Goal: Information Seeking & Learning: Learn about a topic

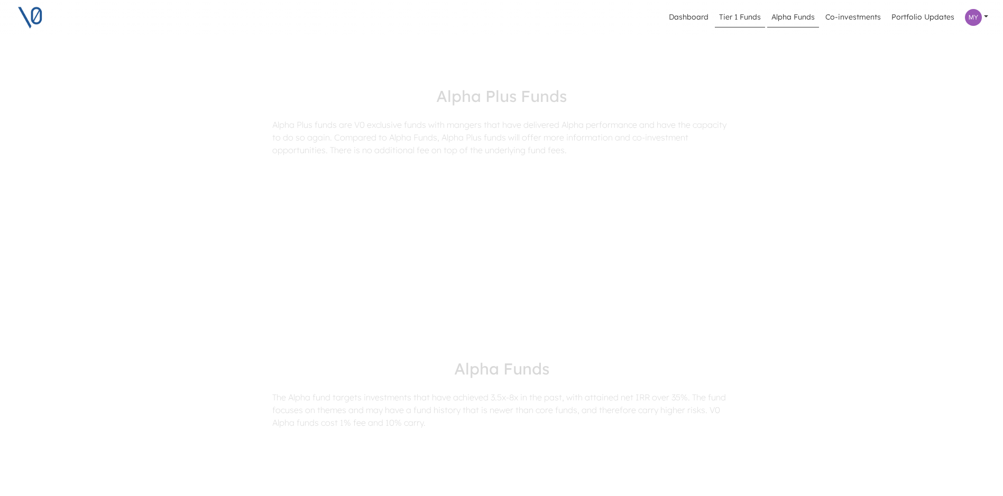
click at [740, 21] on link "Tier 1 Funds" at bounding box center [740, 17] width 50 height 20
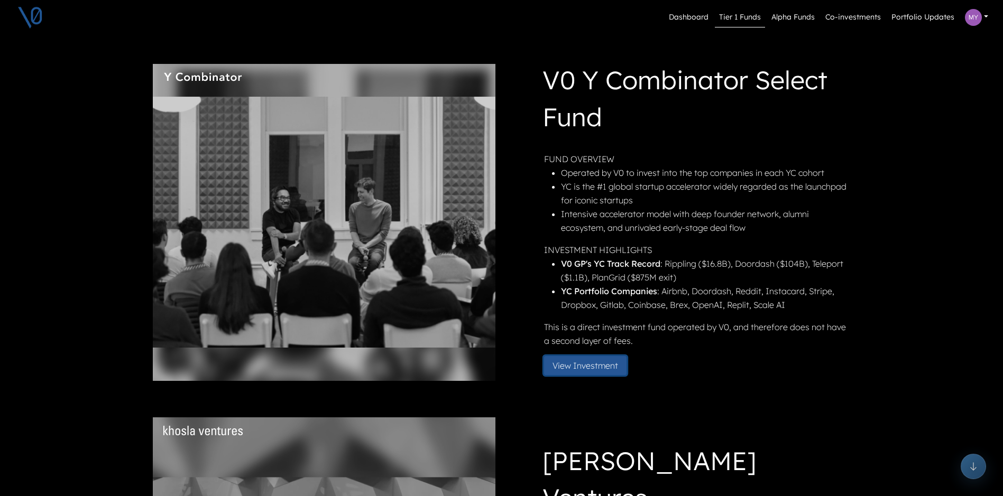
click at [583, 364] on button "View Investment" at bounding box center [585, 365] width 82 height 19
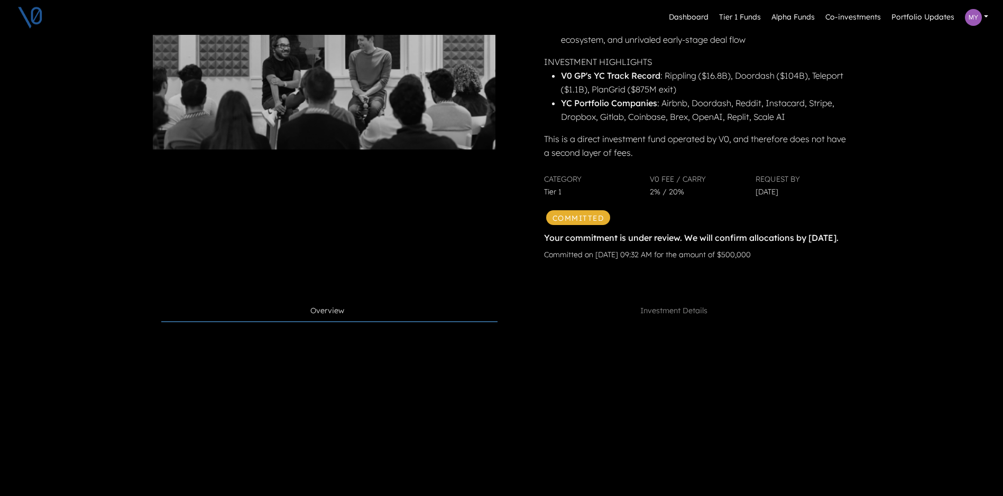
scroll to position [264, 0]
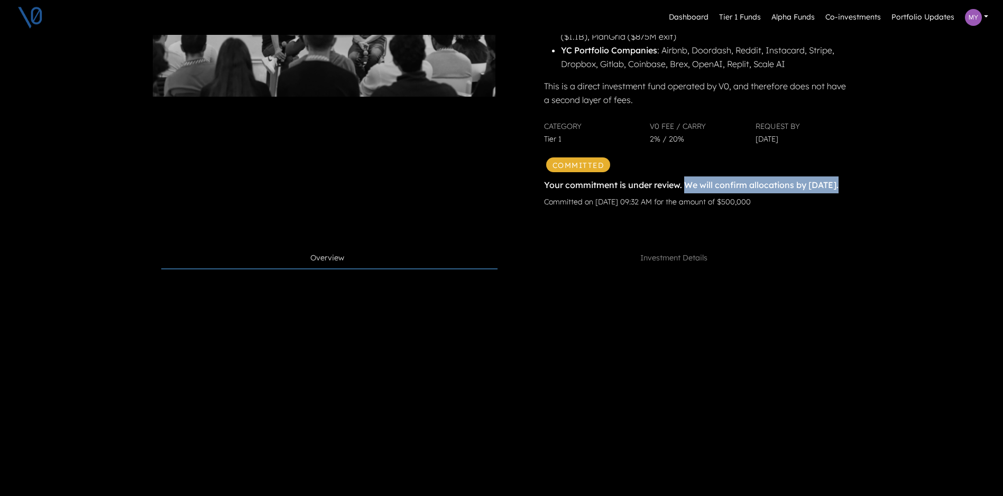
drag, startPoint x: 690, startPoint y: 183, endPoint x: 805, endPoint y: 209, distance: 118.1
click at [805, 209] on div "Your commitment is under review. We will confirm allocations by [DATE] . Commit…" at bounding box center [696, 194] width 304 height 34
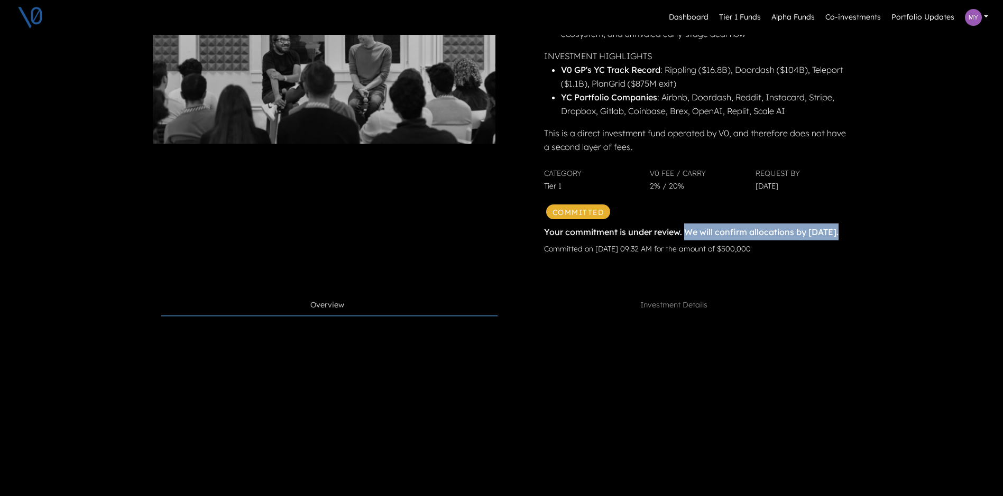
scroll to position [211, 0]
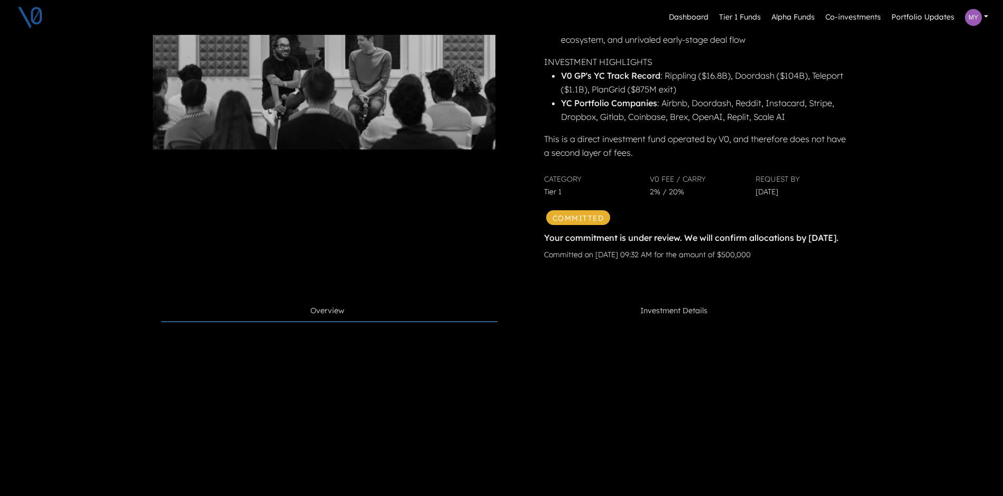
click at [691, 317] on span "Investment Details" at bounding box center [673, 311] width 67 height 12
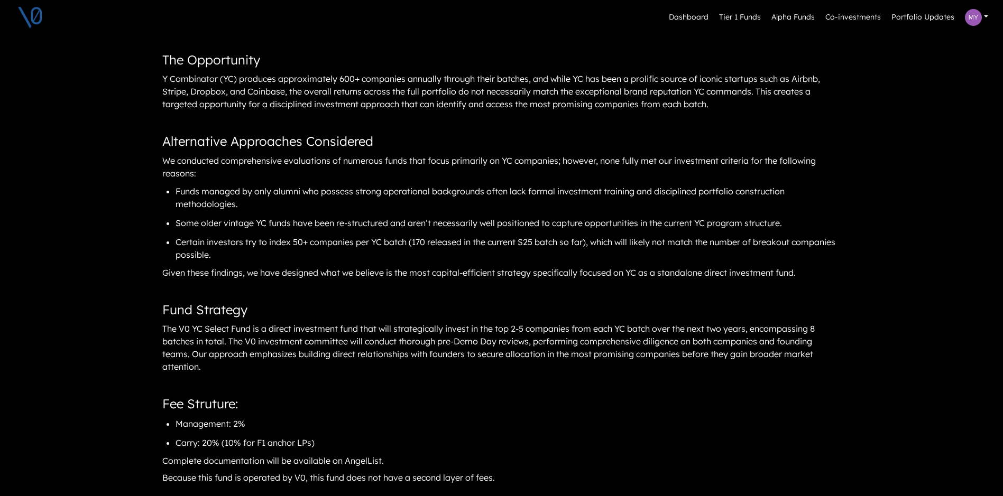
scroll to position [476, 0]
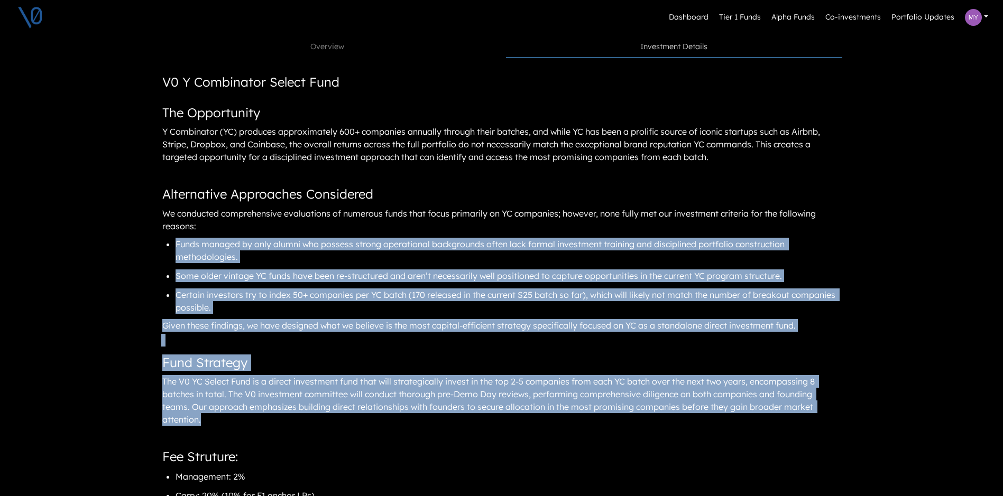
drag, startPoint x: 178, startPoint y: 259, endPoint x: 811, endPoint y: 434, distance: 657.4
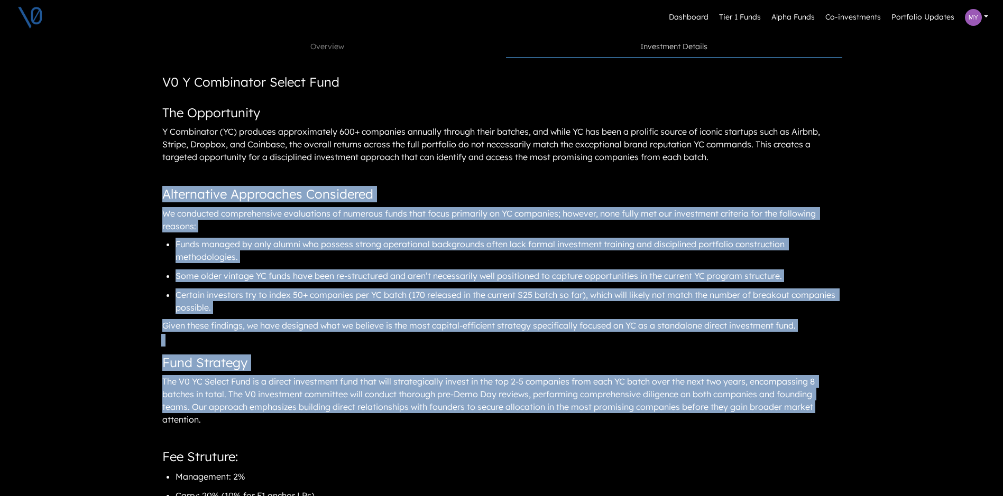
drag, startPoint x: 167, startPoint y: 208, endPoint x: 865, endPoint y: 429, distance: 731.6
click at [865, 429] on div "Dashboard Tier 1 Funds Alpha Funds Co-investments Portfolio Updates Profile Pri…" at bounding box center [501, 312] width 1003 height 1576
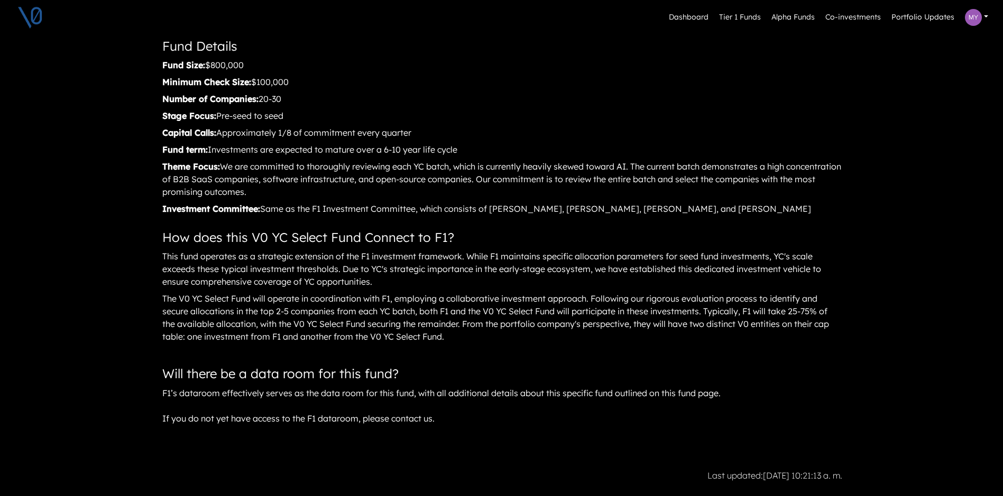
scroll to position [1004, 0]
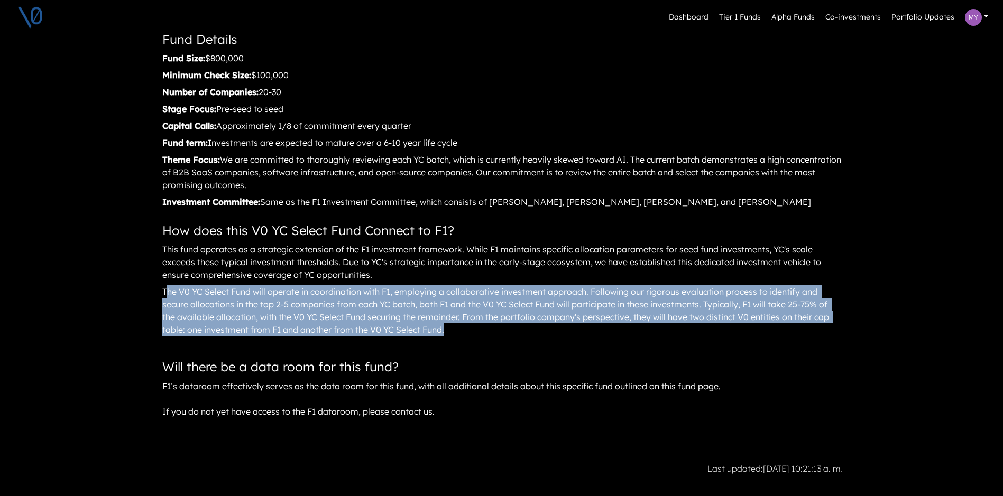
drag, startPoint x: 170, startPoint y: 307, endPoint x: 488, endPoint y: 351, distance: 321.3
click at [488, 338] on div "The V0 YC Select Fund will operate in coordination with F1, employing a collabo…" at bounding box center [501, 311] width 681 height 54
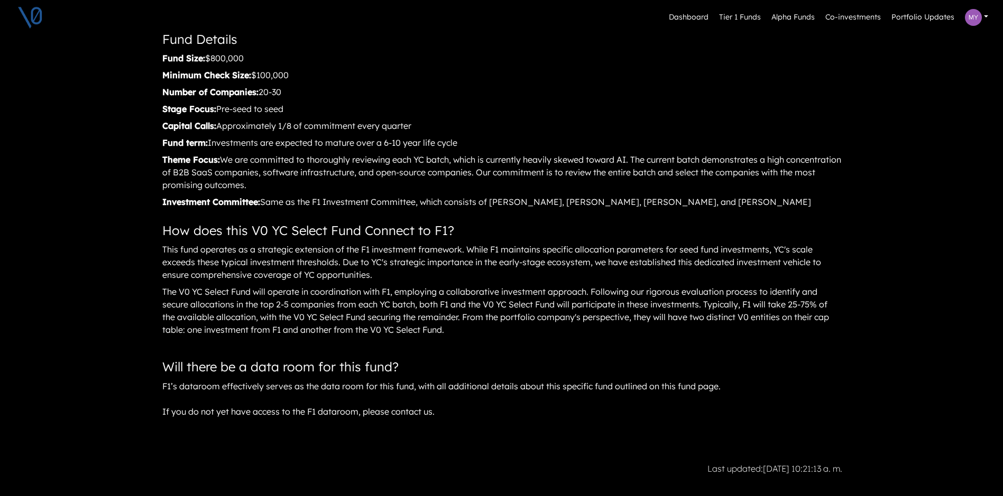
drag, startPoint x: 488, startPoint y: 351, endPoint x: 452, endPoint y: 359, distance: 36.8
click at [452, 347] on div at bounding box center [501, 342] width 681 height 8
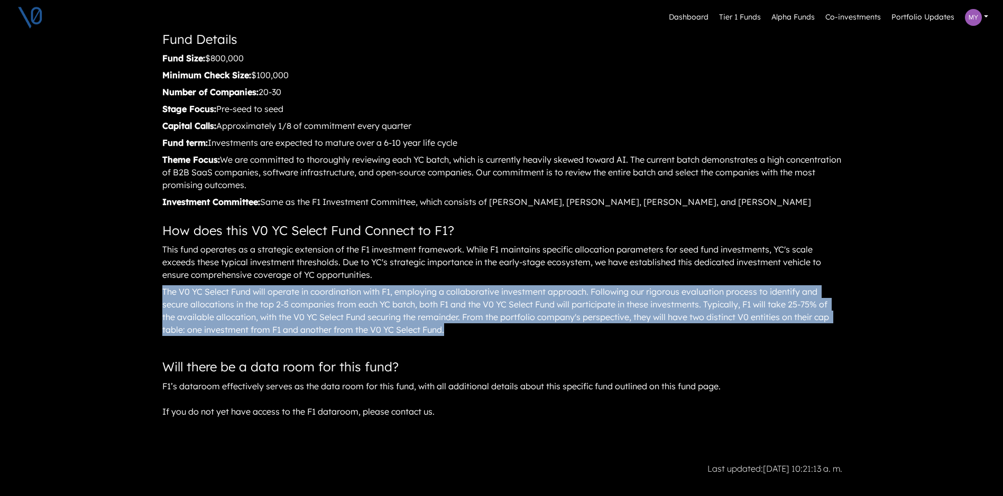
drag, startPoint x: 166, startPoint y: 305, endPoint x: 491, endPoint y: 354, distance: 328.6
click at [491, 338] on div "The V0 YC Select Fund will operate in coordination with F1, employing a collabo…" at bounding box center [501, 311] width 681 height 54
drag, startPoint x: 166, startPoint y: 245, endPoint x: 446, endPoint y: 296, distance: 284.1
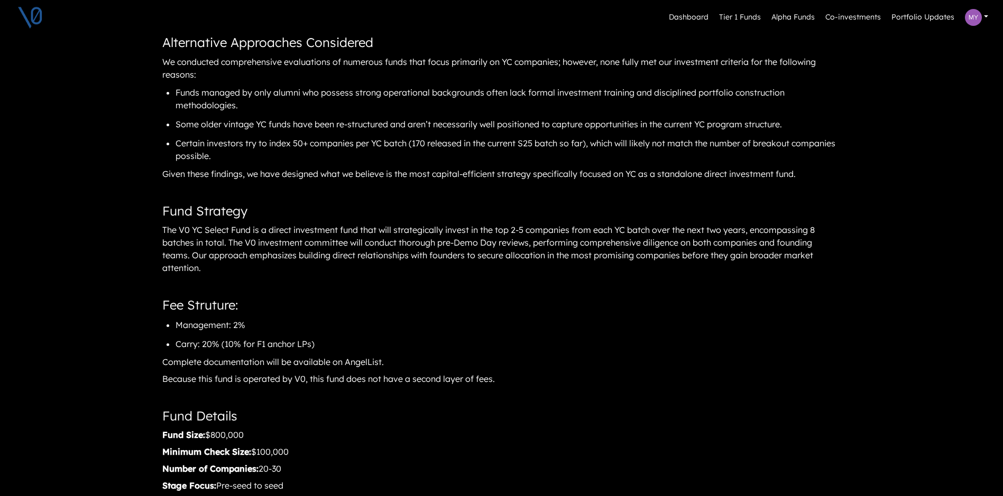
scroll to position [634, 0]
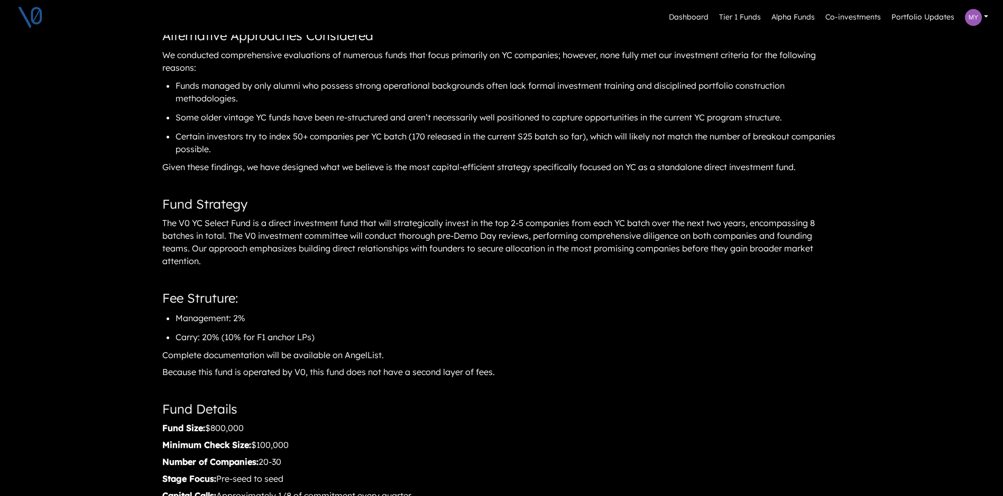
drag, startPoint x: 165, startPoint y: 316, endPoint x: 524, endPoint y: 395, distance: 367.9
click at [524, 395] on article "V0 Y Combinator Select Fund The Opportunity Y Combinator (YC) produces approxim…" at bounding box center [501, 353] width 681 height 907
click at [691, 422] on article "V0 Y Combinator Select Fund The Opportunity Y Combinator (YC) produces approxim…" at bounding box center [501, 353] width 681 height 907
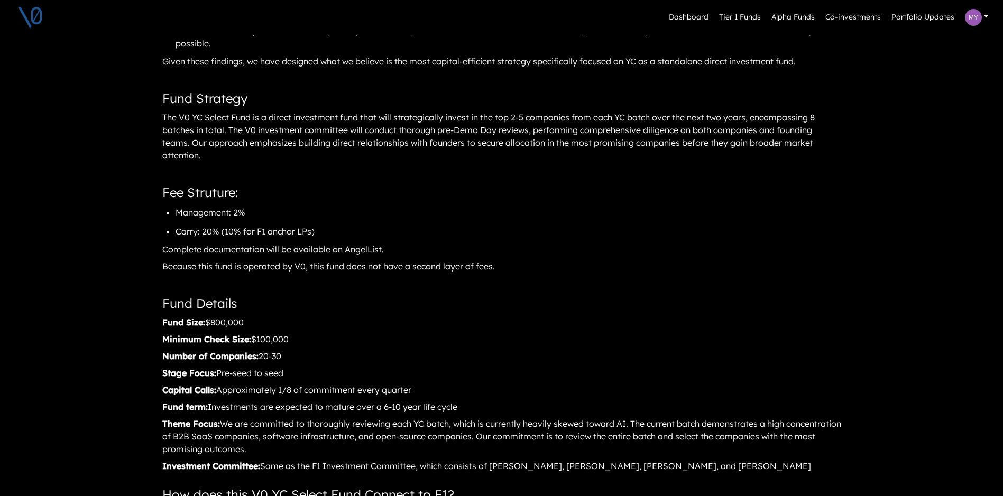
scroll to position [1004, 0]
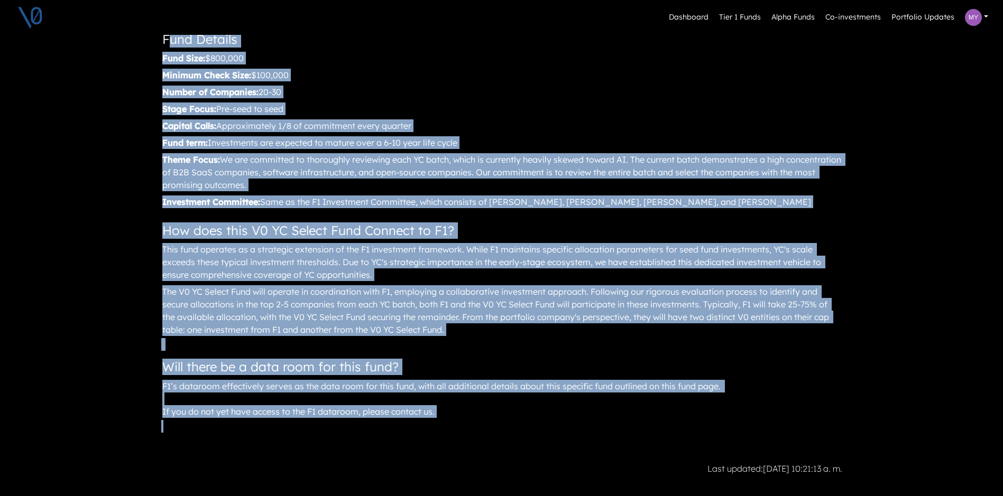
drag, startPoint x: 172, startPoint y: 53, endPoint x: 513, endPoint y: 440, distance: 515.2
drag, startPoint x: 513, startPoint y: 440, endPoint x: 474, endPoint y: 429, distance: 40.7
click at [474, 420] on div "F1’s dataroom effectively serves as the data room for this fund, with all addit…" at bounding box center [501, 398] width 681 height 41
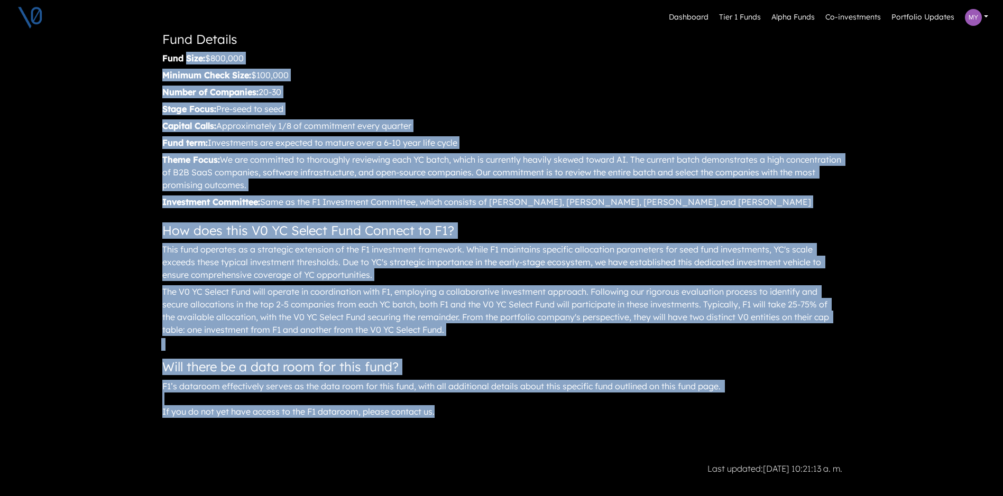
drag, startPoint x: 440, startPoint y: 425, endPoint x: 189, endPoint y: 71, distance: 434.3
click at [362, 100] on div "Number of Companies: 20-30" at bounding box center [501, 92] width 681 height 16
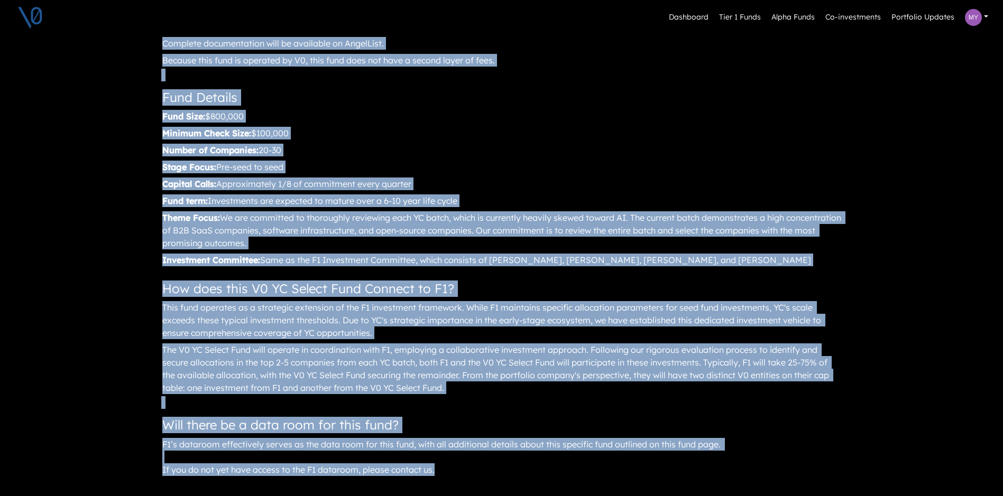
scroll to position [954, 0]
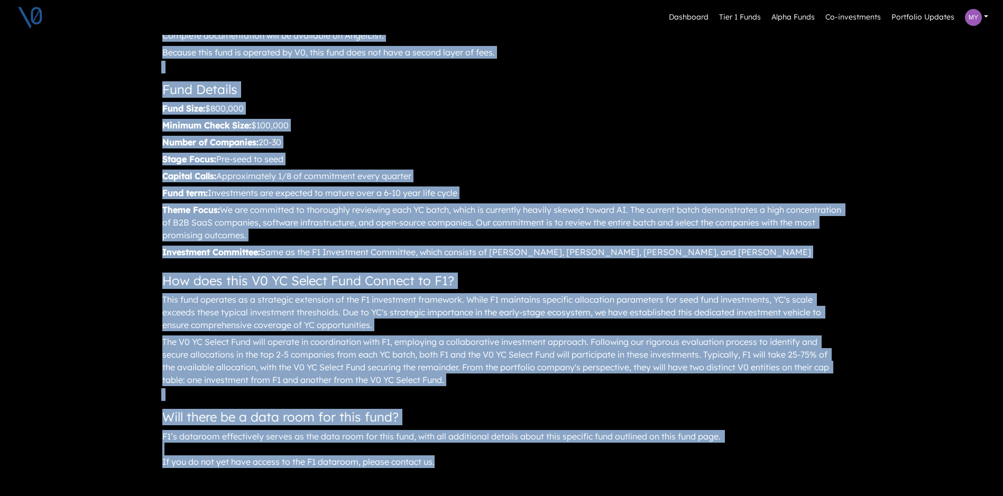
drag, startPoint x: 166, startPoint y: 91, endPoint x: 539, endPoint y: 480, distance: 538.3
click at [539, 480] on article "V0 Y Combinator Select Fund The Opportunity Y Combinator (YC) produces approxim…" at bounding box center [501, 33] width 681 height 907
click at [787, 465] on div "F1’s dataroom effectively serves as the data room for this fund, with all addit…" at bounding box center [501, 449] width 681 height 41
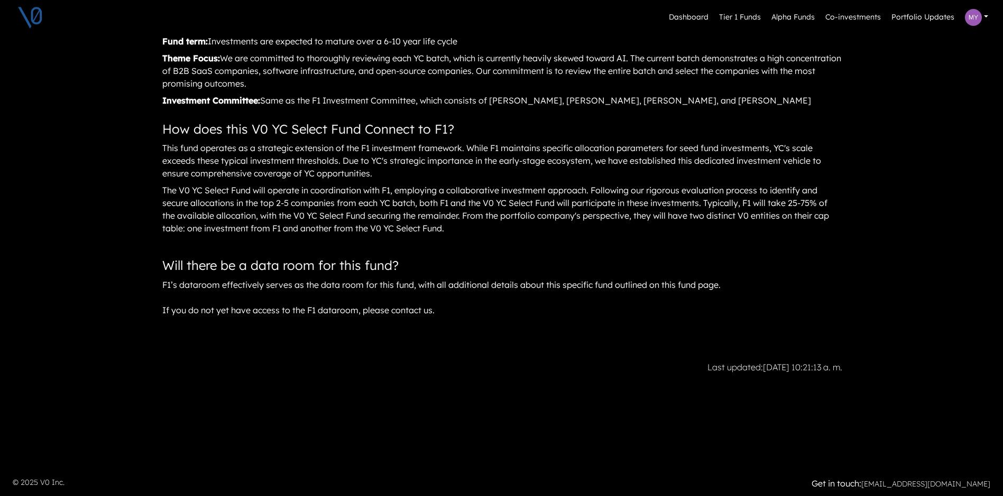
scroll to position [1123, 0]
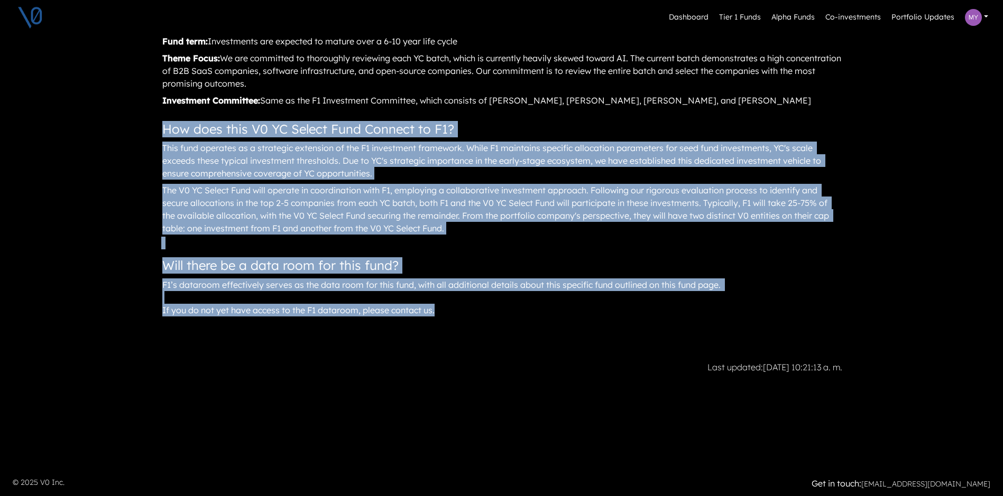
drag, startPoint x: 458, startPoint y: 317, endPoint x: 129, endPoint y: 115, distance: 386.2
click at [492, 178] on div "This fund operates as a strategic extension of the F1 investment framework. Whi…" at bounding box center [501, 160] width 681 height 41
drag, startPoint x: 163, startPoint y: 122, endPoint x: 490, endPoint y: 314, distance: 380.2
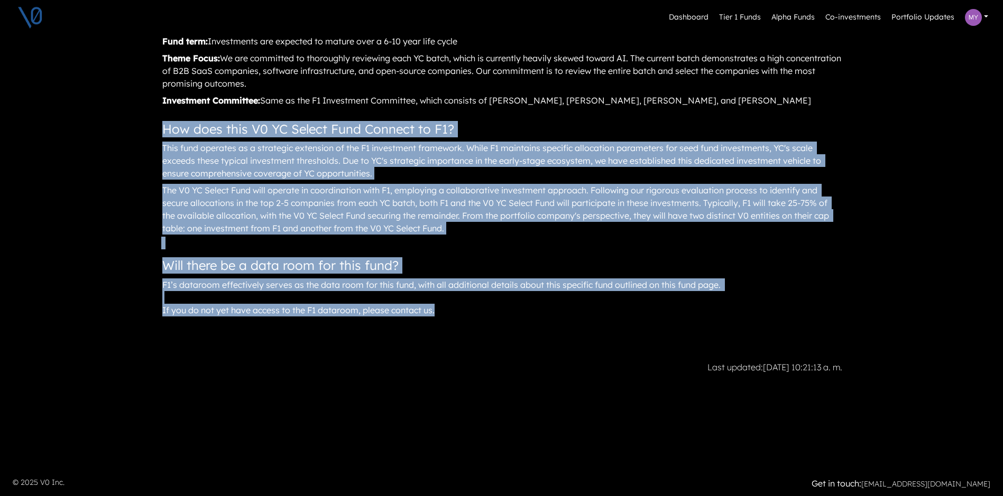
drag, startPoint x: 490, startPoint y: 314, endPoint x: 526, endPoint y: 252, distance: 72.4
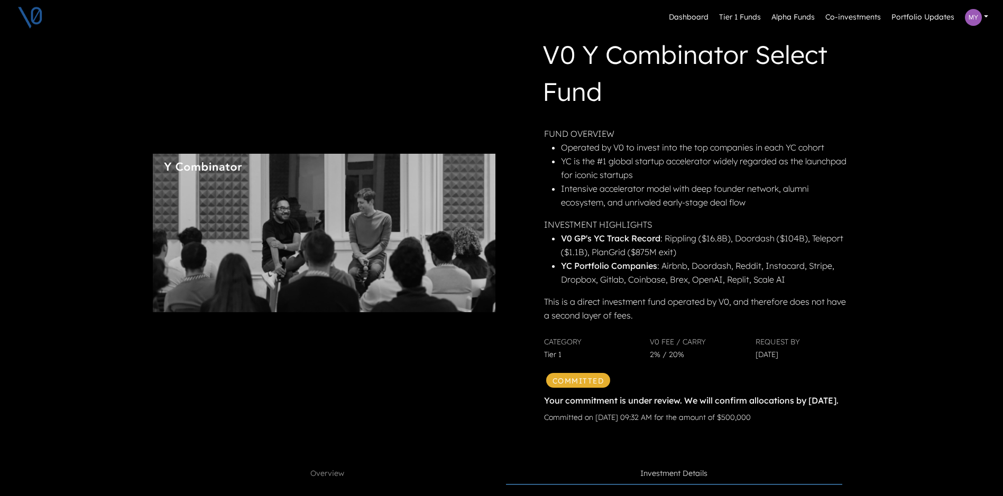
scroll to position [0, 0]
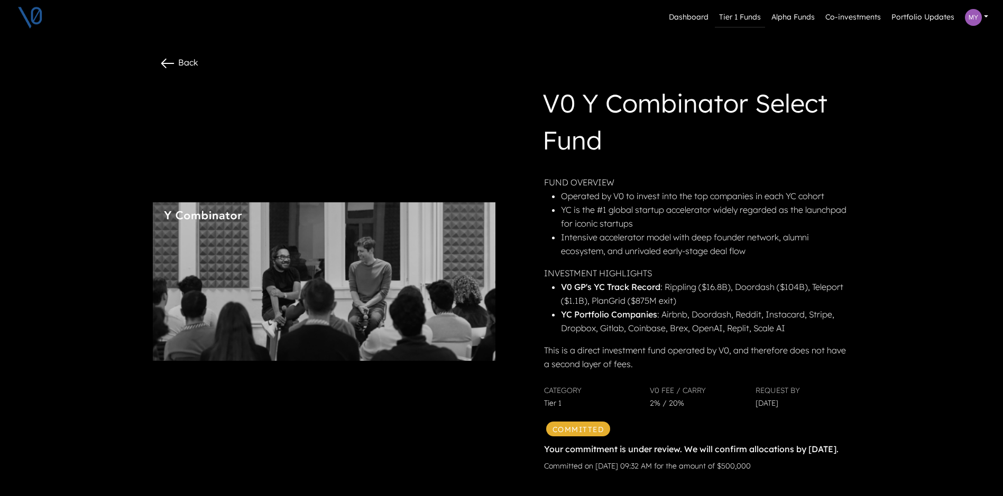
click at [733, 10] on link "Tier 1 Funds" at bounding box center [740, 17] width 50 height 20
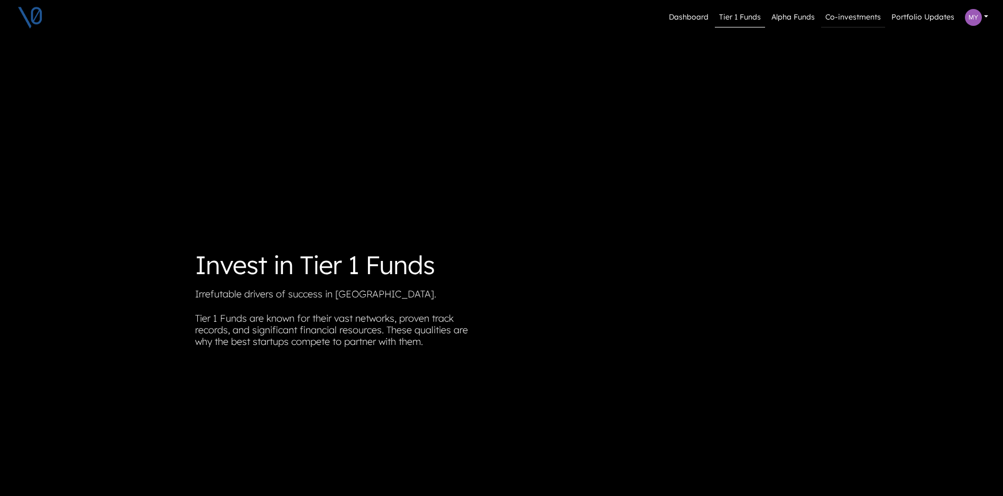
click at [860, 21] on link "Co-investments" at bounding box center [853, 17] width 64 height 20
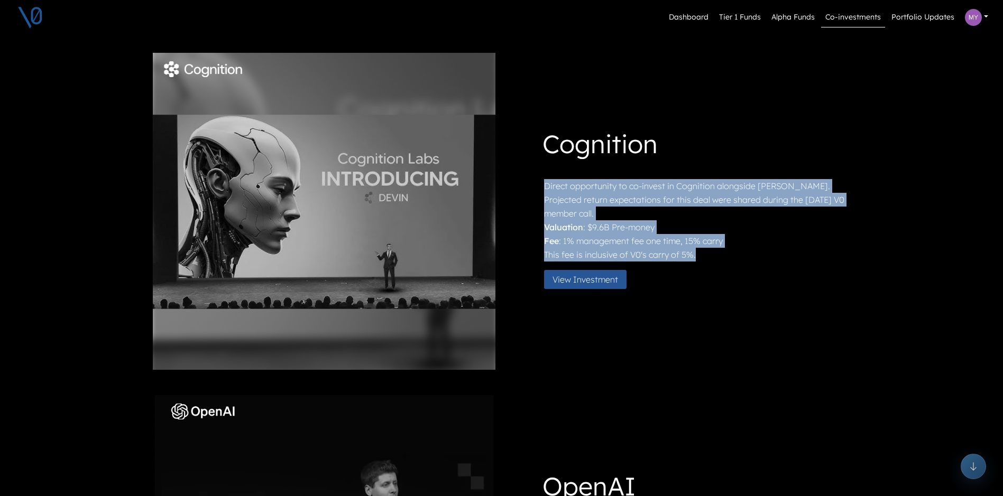
drag, startPoint x: 549, startPoint y: 180, endPoint x: 789, endPoint y: 254, distance: 251.7
click at [789, 254] on div "Direct opportunity to co-invest in Cognition alongside [PERSON_NAME]. Projected…" at bounding box center [696, 220] width 304 height 82
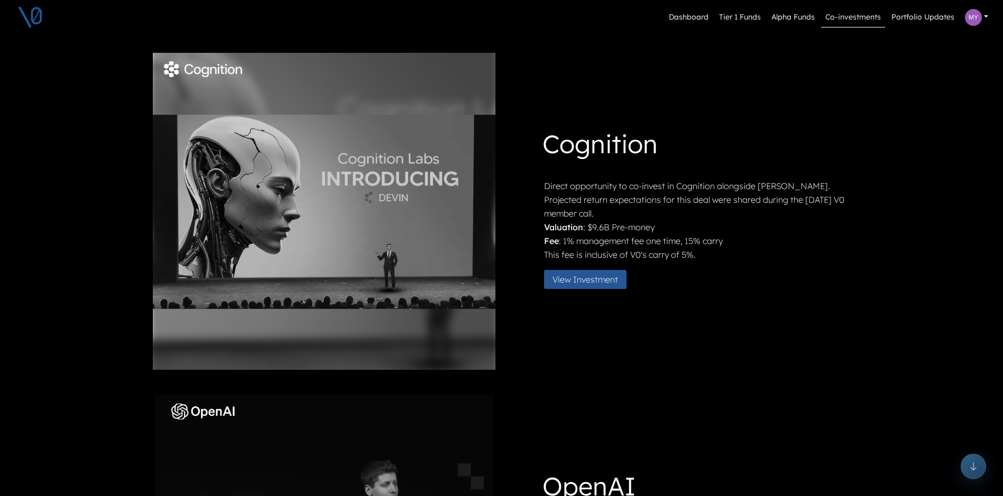
click at [640, 156] on h1 "Cognition" at bounding box center [695, 145] width 306 height 41
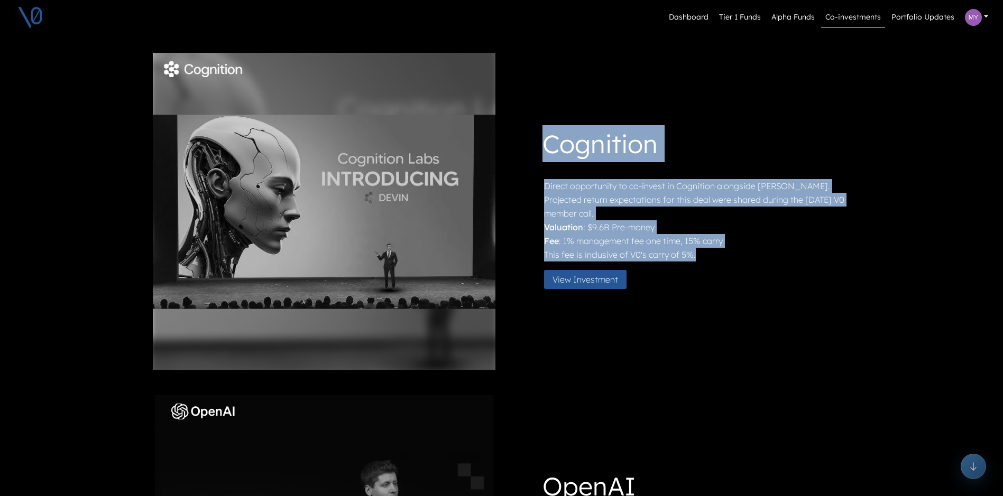
drag, startPoint x: 553, startPoint y: 144, endPoint x: 723, endPoint y: 249, distance: 200.0
click at [723, 249] on div "Cognition Direct opportunity to co-invest in Cognition alongside [PERSON_NAME].…" at bounding box center [679, 211] width 338 height 172
drag, startPoint x: 723, startPoint y: 249, endPoint x: 715, endPoint y: 258, distance: 12.0
click at [715, 258] on p "This fee is inclusive of V0's carry of 5%." at bounding box center [696, 255] width 304 height 14
drag, startPoint x: 549, startPoint y: 185, endPoint x: 832, endPoint y: 252, distance: 290.9
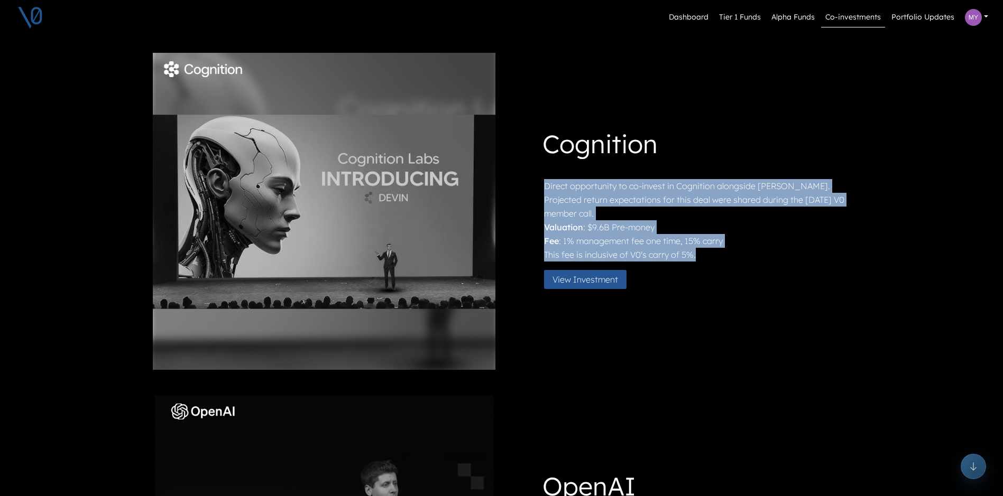
click at [832, 252] on div "Direct opportunity to co-invest in Cognition alongside [PERSON_NAME]. Projected…" at bounding box center [696, 220] width 304 height 82
drag, startPoint x: 832, startPoint y: 252, endPoint x: 731, endPoint y: 257, distance: 100.6
click at [731, 257] on p "This fee is inclusive of V0's carry of 5%." at bounding box center [696, 255] width 304 height 14
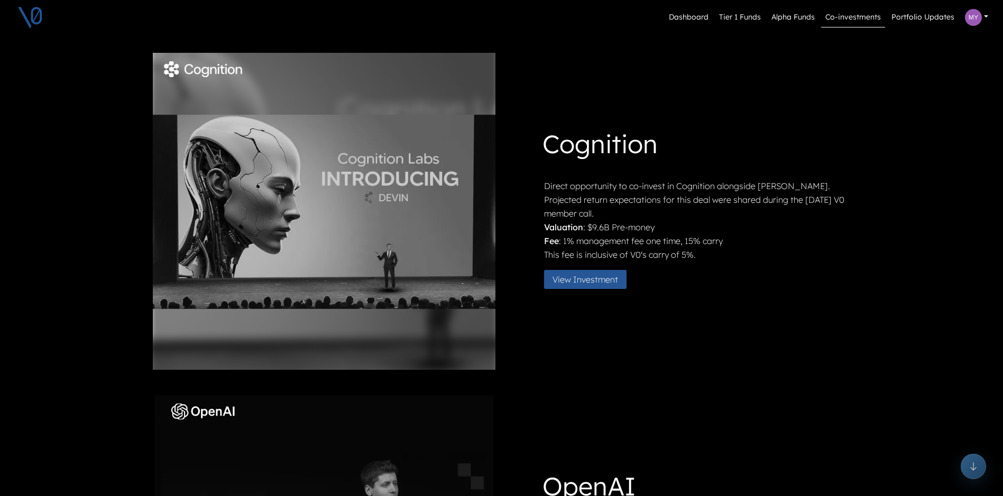
drag, startPoint x: 588, startPoint y: 218, endPoint x: 580, endPoint y: 219, distance: 8.5
click at [588, 218] on p "Direct opportunity to co-invest in Cognition alongside [PERSON_NAME]. Projected…" at bounding box center [696, 199] width 304 height 41
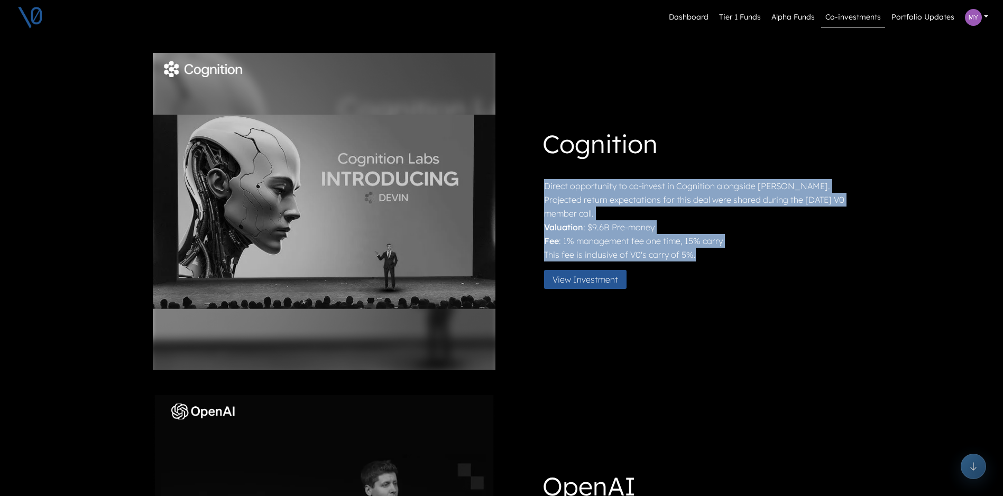
drag, startPoint x: 547, startPoint y: 186, endPoint x: 736, endPoint y: 258, distance: 202.6
click at [736, 258] on div "Cognition Direct opportunity to co-invest in Cognition alongside [PERSON_NAME].…" at bounding box center [679, 211] width 338 height 172
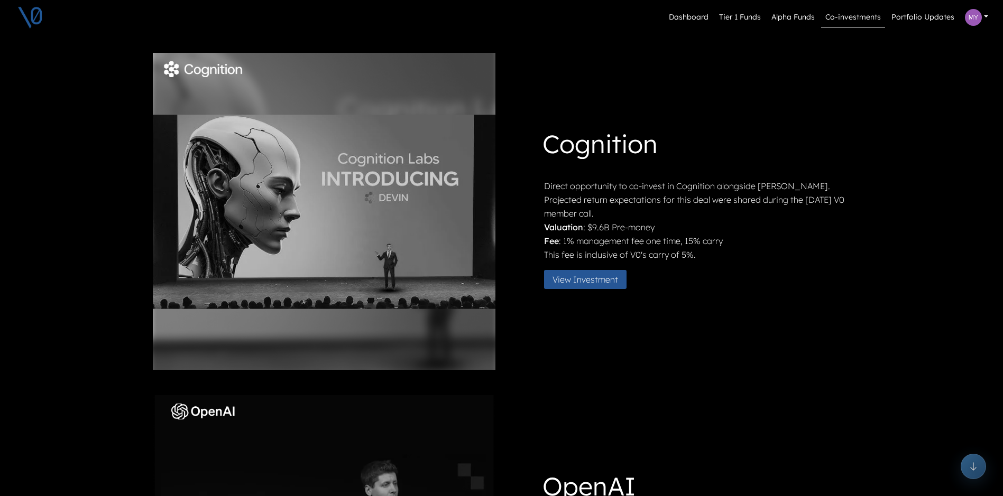
drag, startPoint x: 736, startPoint y: 258, endPoint x: 715, endPoint y: 270, distance: 24.1
click at [715, 270] on div "Direct opportunity to co-invest in Cognition alongside [PERSON_NAME]. Projected…" at bounding box center [696, 238] width 304 height 118
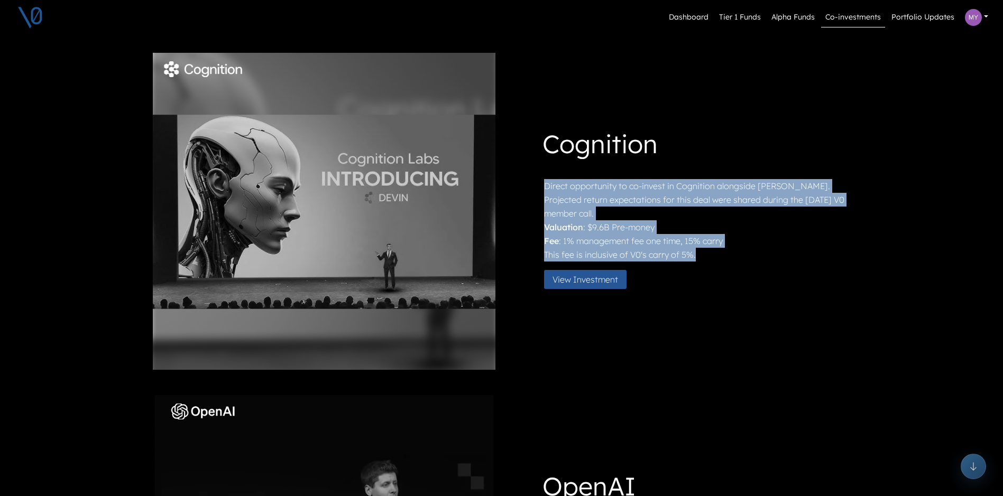
drag, startPoint x: 549, startPoint y: 184, endPoint x: 878, endPoint y: 248, distance: 335.4
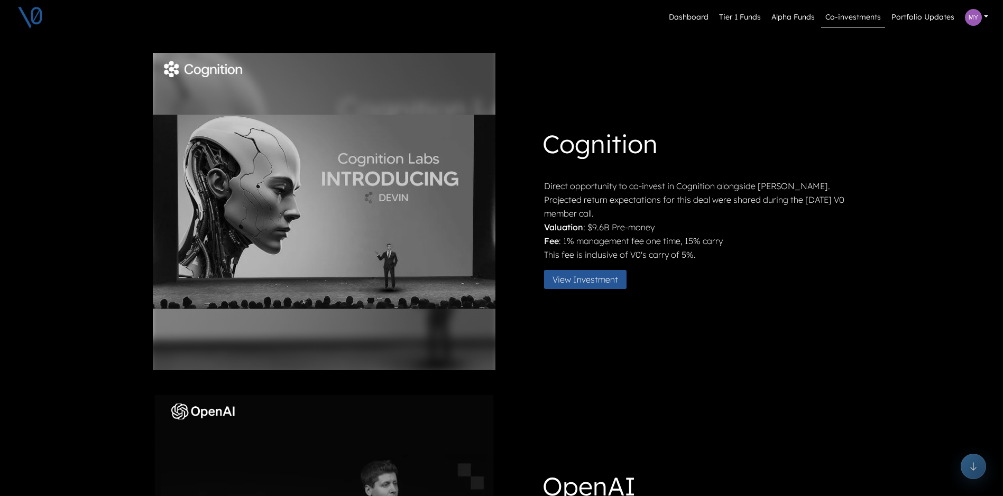
click at [725, 264] on div "Direct opportunity to co-invest in Cognition alongside [PERSON_NAME]. Projected…" at bounding box center [696, 238] width 304 height 118
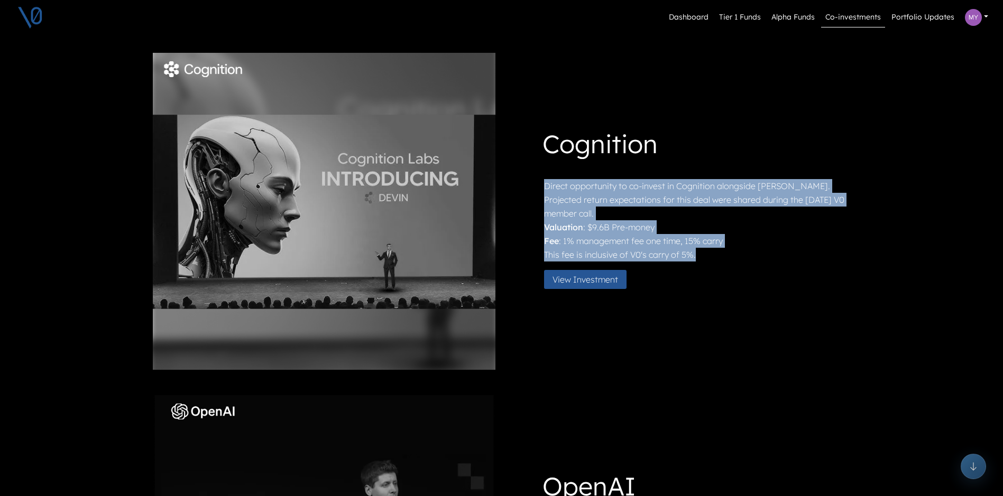
drag, startPoint x: 548, startPoint y: 185, endPoint x: 770, endPoint y: 251, distance: 231.9
click at [770, 251] on div "Direct opportunity to co-invest in Cognition alongside [PERSON_NAME]. Projected…" at bounding box center [696, 220] width 304 height 82
drag, startPoint x: 770, startPoint y: 251, endPoint x: 721, endPoint y: 255, distance: 49.3
click at [721, 255] on p "This fee is inclusive of V0's carry of 5%." at bounding box center [696, 255] width 304 height 14
